Goal: Information Seeking & Learning: Find specific fact

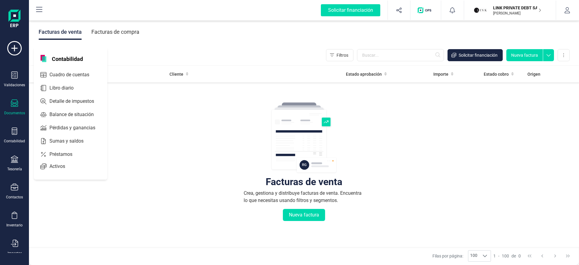
click at [519, 10] on p "LINK PRIVATE DEBT SA" at bounding box center [517, 8] width 48 height 6
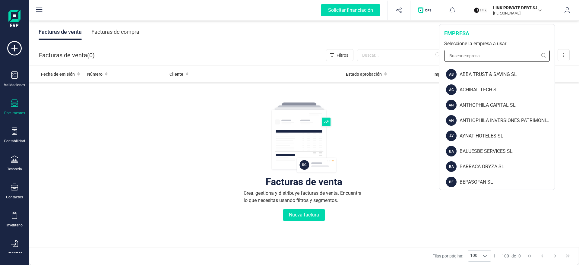
click at [487, 58] on input "text" at bounding box center [498, 56] width 106 height 12
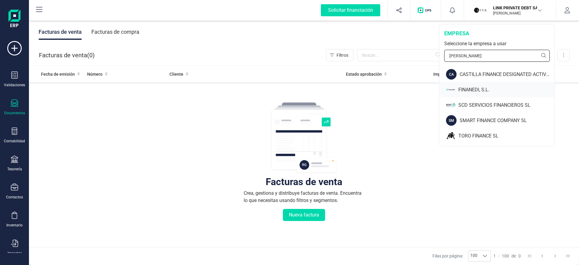
type input "finan"
click at [469, 88] on div "FINANEDI, S.L." at bounding box center [507, 89] width 96 height 7
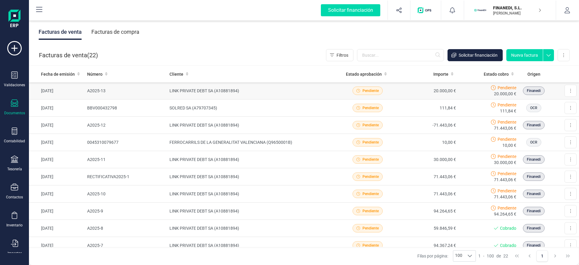
click at [247, 91] on td "LINK PRIVATE DEBT SA (A10881894)" at bounding box center [252, 90] width 170 height 17
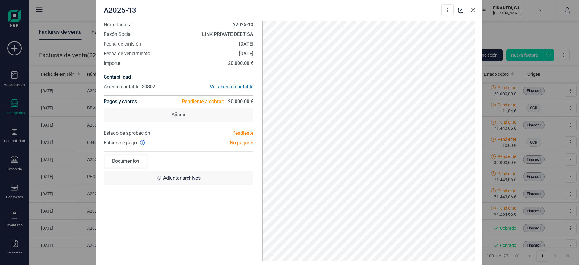
click at [474, 11] on icon "Close" at bounding box center [473, 10] width 4 height 4
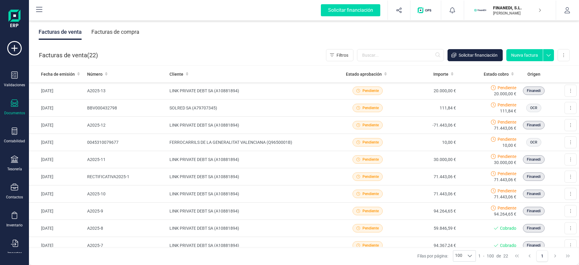
click at [116, 32] on div "Facturas de compra" at bounding box center [115, 32] width 48 height 16
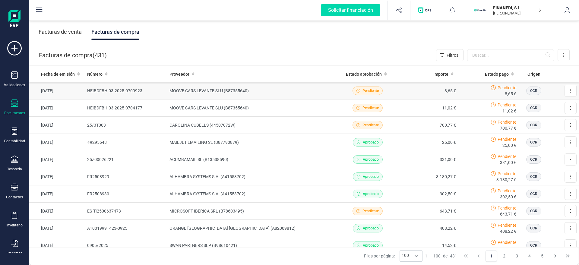
click at [174, 93] on td "MOOVE CARS LEVANTE SLU (B87355640)" at bounding box center [252, 90] width 170 height 17
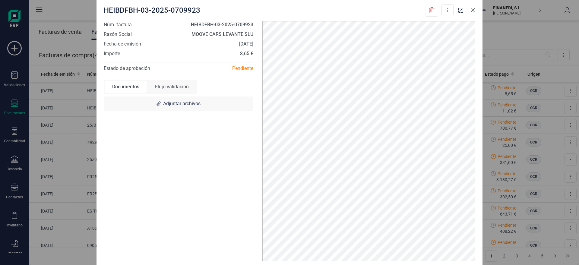
click at [475, 8] on icon "Close" at bounding box center [473, 10] width 4 height 4
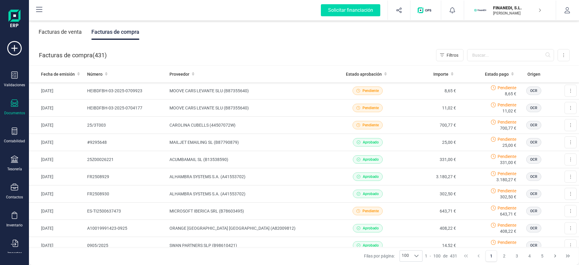
drag, startPoint x: 502, startPoint y: 11, endPoint x: 496, endPoint y: 24, distance: 14.3
click at [502, 10] on div "FINANEDI, S.L. JAVIER DEVELOPER" at bounding box center [514, 10] width 46 height 13
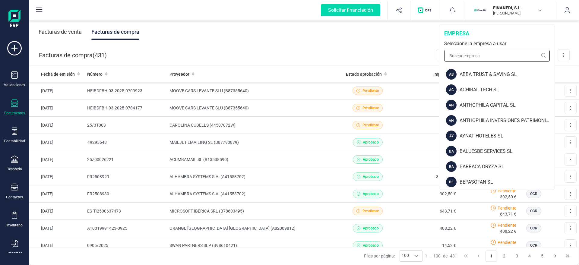
click at [483, 57] on input "text" at bounding box center [498, 56] width 106 height 12
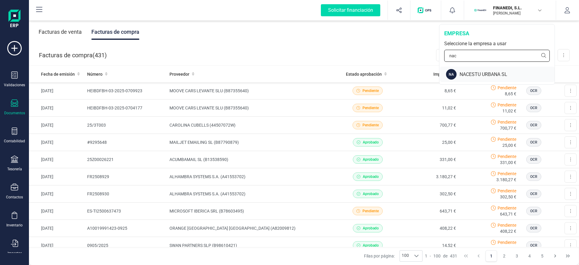
type input "nac"
click at [474, 70] on div "NA NACESTU URBANA SL" at bounding box center [497, 74] width 115 height 15
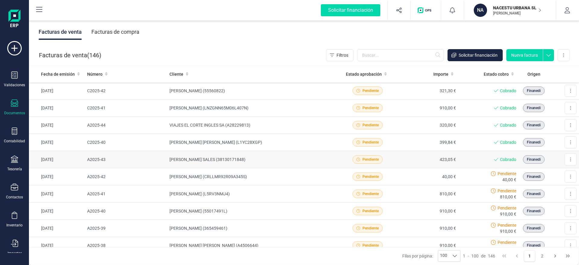
click at [146, 162] on td "A2025-43" at bounding box center [126, 159] width 83 height 17
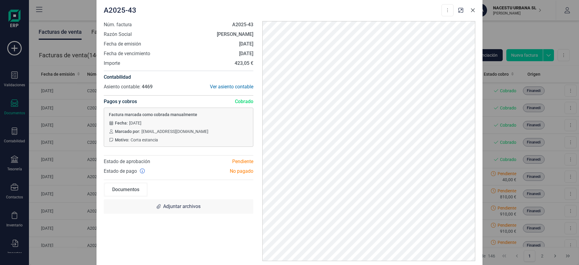
click at [474, 7] on button "Close" at bounding box center [473, 10] width 10 height 10
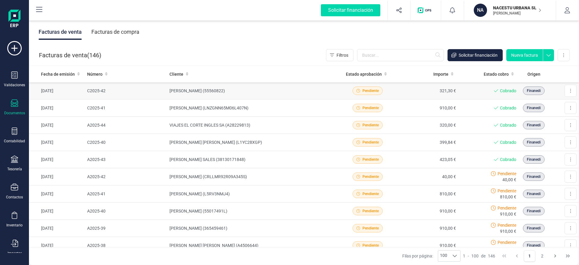
click at [228, 94] on td "[PERSON_NAME] (55560822)" at bounding box center [252, 90] width 170 height 17
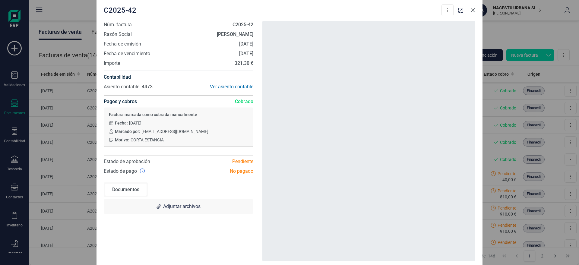
click at [474, 9] on icon "Close" at bounding box center [473, 10] width 4 height 4
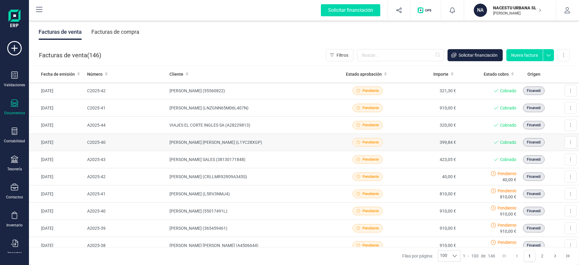
click at [147, 140] on td "C2025-40" at bounding box center [126, 142] width 83 height 17
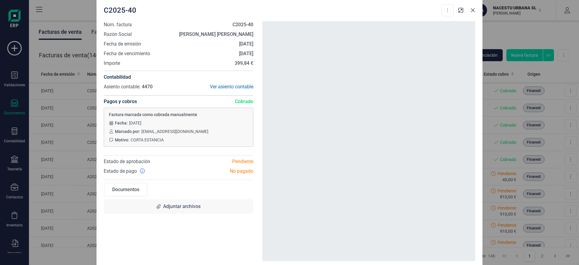
click at [474, 10] on icon "Close" at bounding box center [473, 10] width 5 height 5
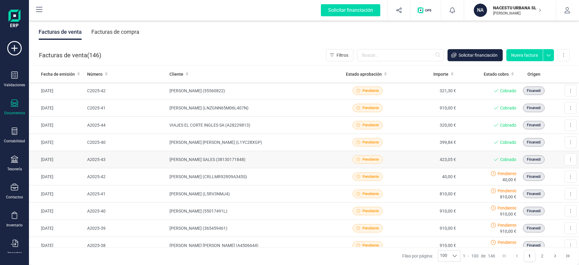
click at [138, 157] on td "A2025-43" at bounding box center [126, 159] width 83 height 17
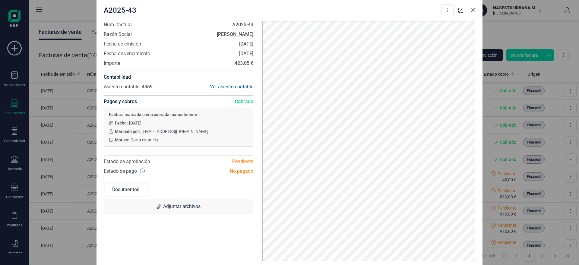
click at [471, 11] on icon "Close" at bounding box center [473, 10] width 5 height 5
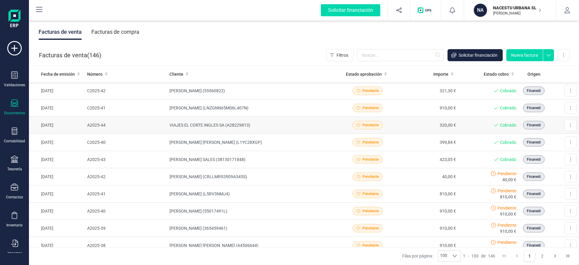
click at [134, 120] on td "A2025-44" at bounding box center [126, 125] width 83 height 17
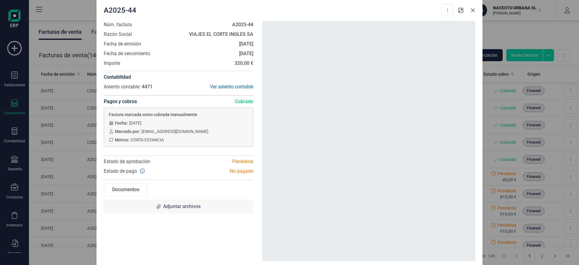
click at [474, 11] on icon "Close" at bounding box center [473, 10] width 5 height 5
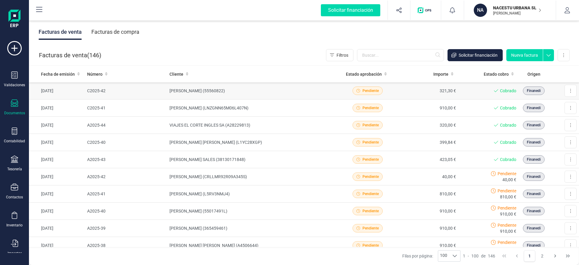
click at [149, 93] on td "C2025-42" at bounding box center [126, 90] width 83 height 17
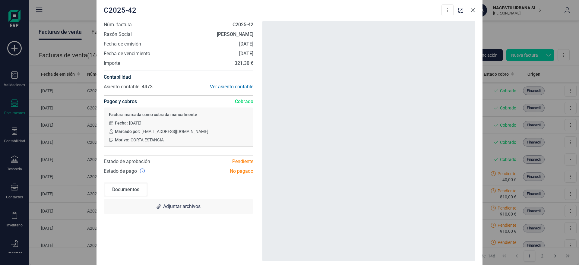
click at [473, 10] on icon "Close" at bounding box center [473, 10] width 4 height 4
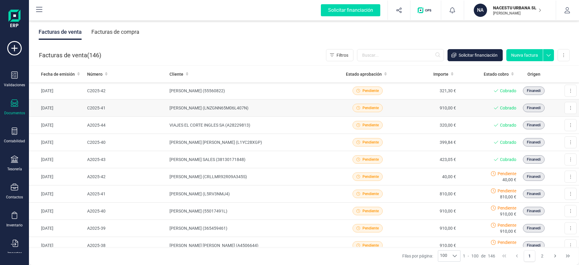
click at [268, 104] on td "[PERSON_NAME] (LNZGNN65M06L407N)" at bounding box center [252, 108] width 170 height 17
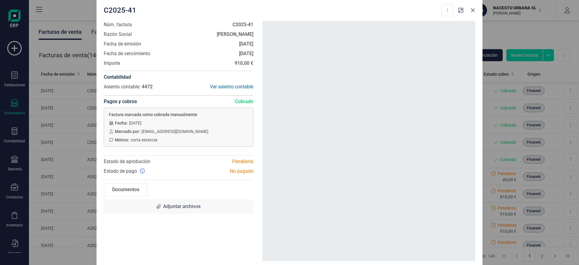
click at [473, 11] on icon "Close" at bounding box center [473, 10] width 5 height 5
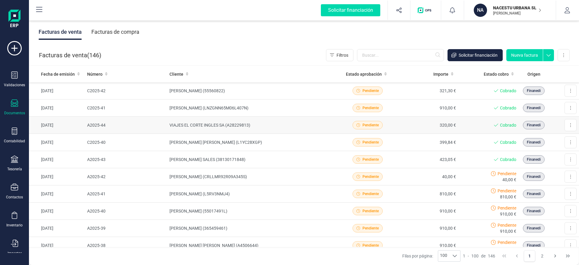
click at [148, 125] on td "A2025-44" at bounding box center [126, 125] width 83 height 17
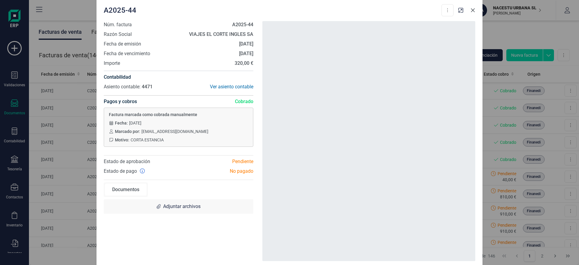
click at [474, 10] on icon "Close" at bounding box center [473, 10] width 5 height 5
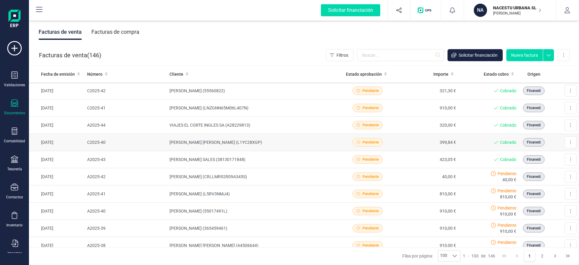
click at [136, 140] on td "C2025-40" at bounding box center [126, 142] width 83 height 17
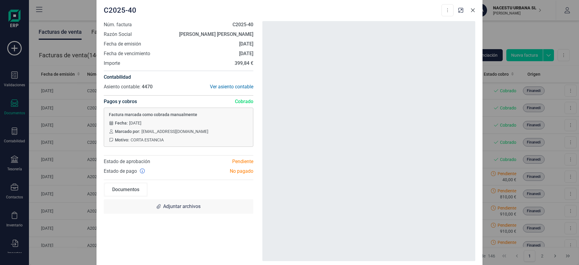
click at [472, 9] on icon "Close" at bounding box center [473, 10] width 5 height 5
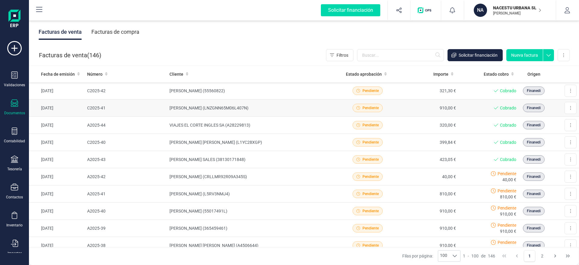
click at [197, 108] on td "[PERSON_NAME] (LNZGNN65M06L407N)" at bounding box center [252, 108] width 170 height 17
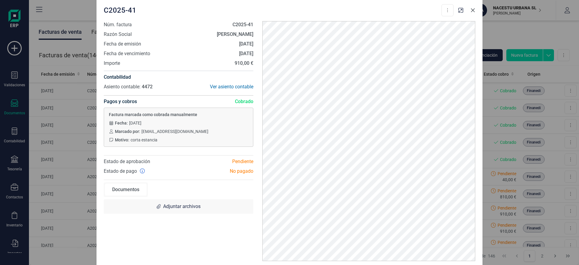
click at [472, 11] on icon "Close" at bounding box center [473, 10] width 4 height 4
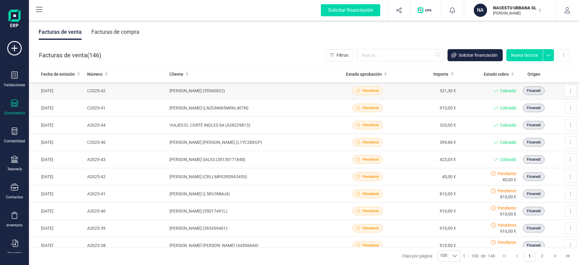
click at [280, 86] on td "[PERSON_NAME] (55560822)" at bounding box center [252, 90] width 170 height 17
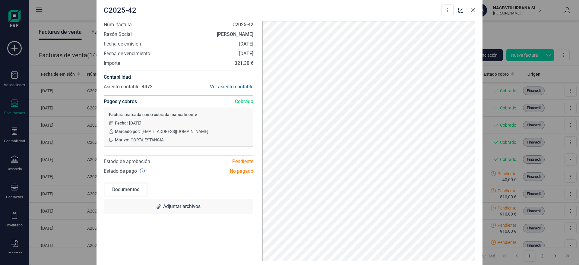
click at [473, 12] on button "Close" at bounding box center [473, 10] width 10 height 10
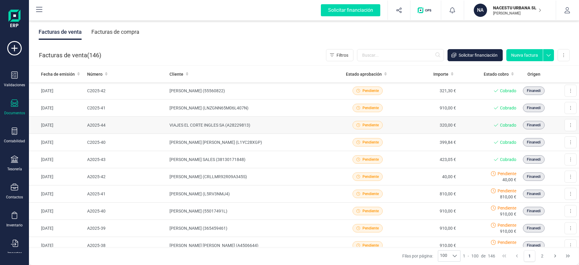
click at [246, 129] on td "VIAJES EL CORTE INGLES SA (A28229813)" at bounding box center [252, 125] width 170 height 17
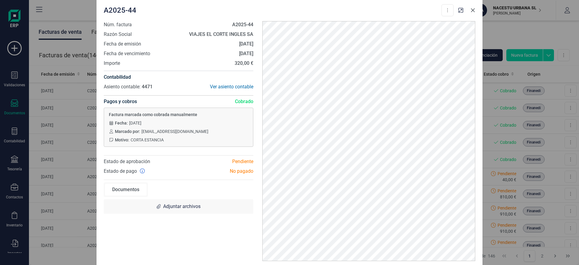
click at [471, 11] on button "Close" at bounding box center [473, 10] width 10 height 10
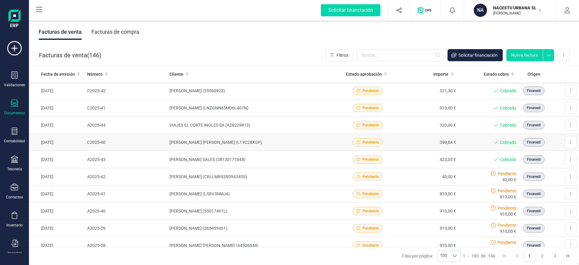
click at [262, 144] on td "[PERSON_NAME] [PERSON_NAME] (L1YC28XGP)" at bounding box center [252, 142] width 170 height 17
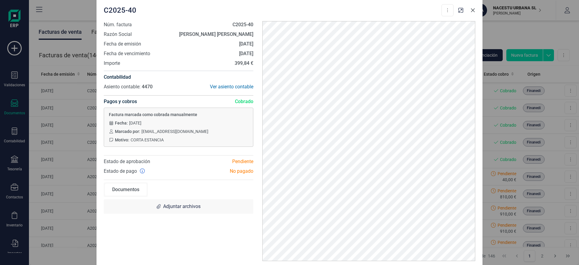
click at [473, 10] on icon "Close" at bounding box center [473, 10] width 4 height 4
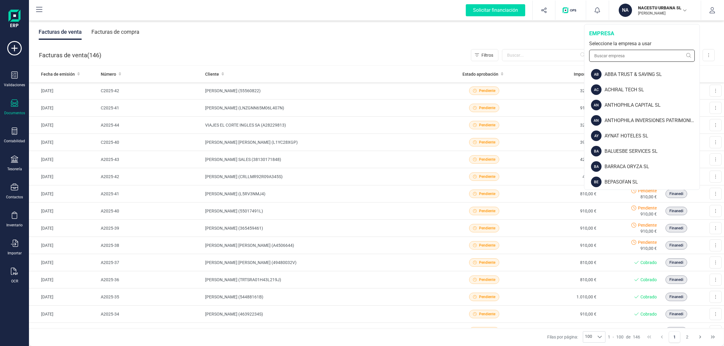
click at [635, 61] on input "text" at bounding box center [642, 56] width 106 height 12
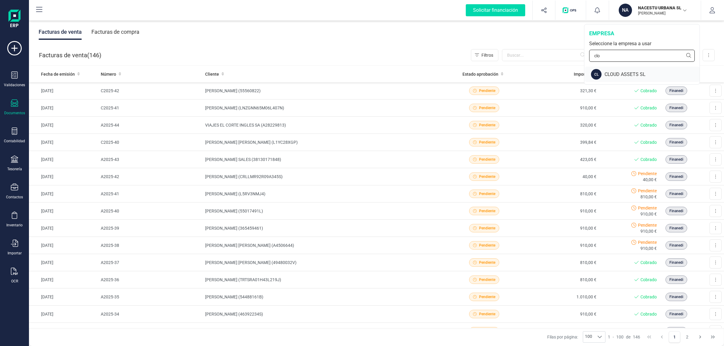
type input "clo"
click at [616, 73] on div "CLOUD ASSETS SL" at bounding box center [652, 74] width 95 height 7
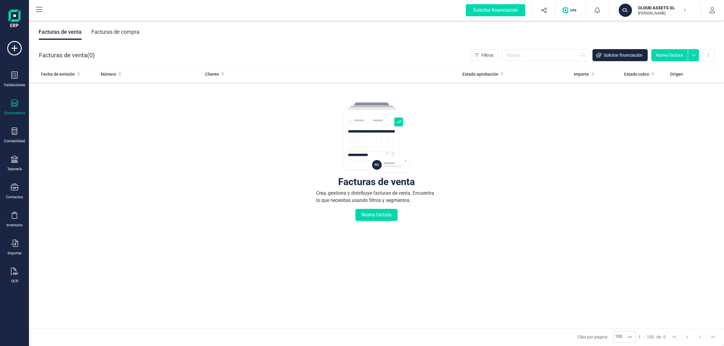
click at [129, 34] on div "Facturas de compra" at bounding box center [115, 32] width 48 height 16
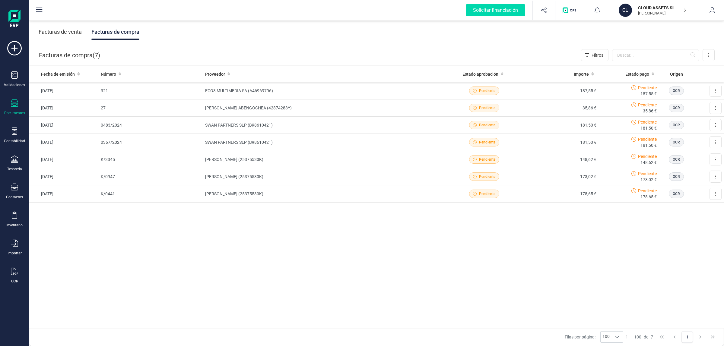
click at [219, 33] on div "Facturas de venta Facturas de compra" at bounding box center [376, 31] width 695 height 25
click at [23, 180] on div "Validaciones Documentos Documentos Presupuestos Pedidos Albaranes Facturas Fact…" at bounding box center [14, 165] width 24 height 248
click at [20, 183] on div "Validaciones Documentos Documentos Presupuestos Pedidos Albaranes Facturas Fact…" at bounding box center [14, 165] width 24 height 248
click at [16, 185] on icon at bounding box center [14, 187] width 7 height 7
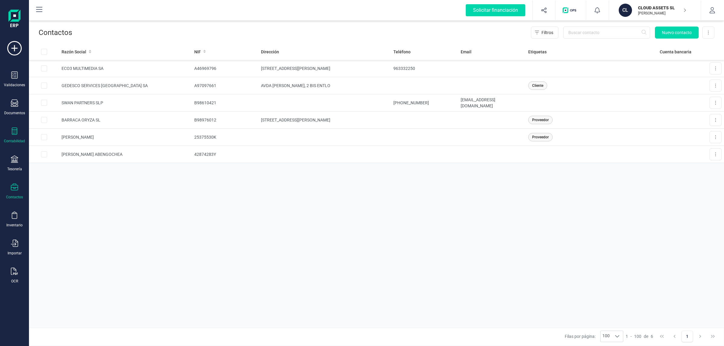
click at [8, 132] on div "Contabilidad" at bounding box center [14, 136] width 24 height 16
